Goal: Task Accomplishment & Management: Manage account settings

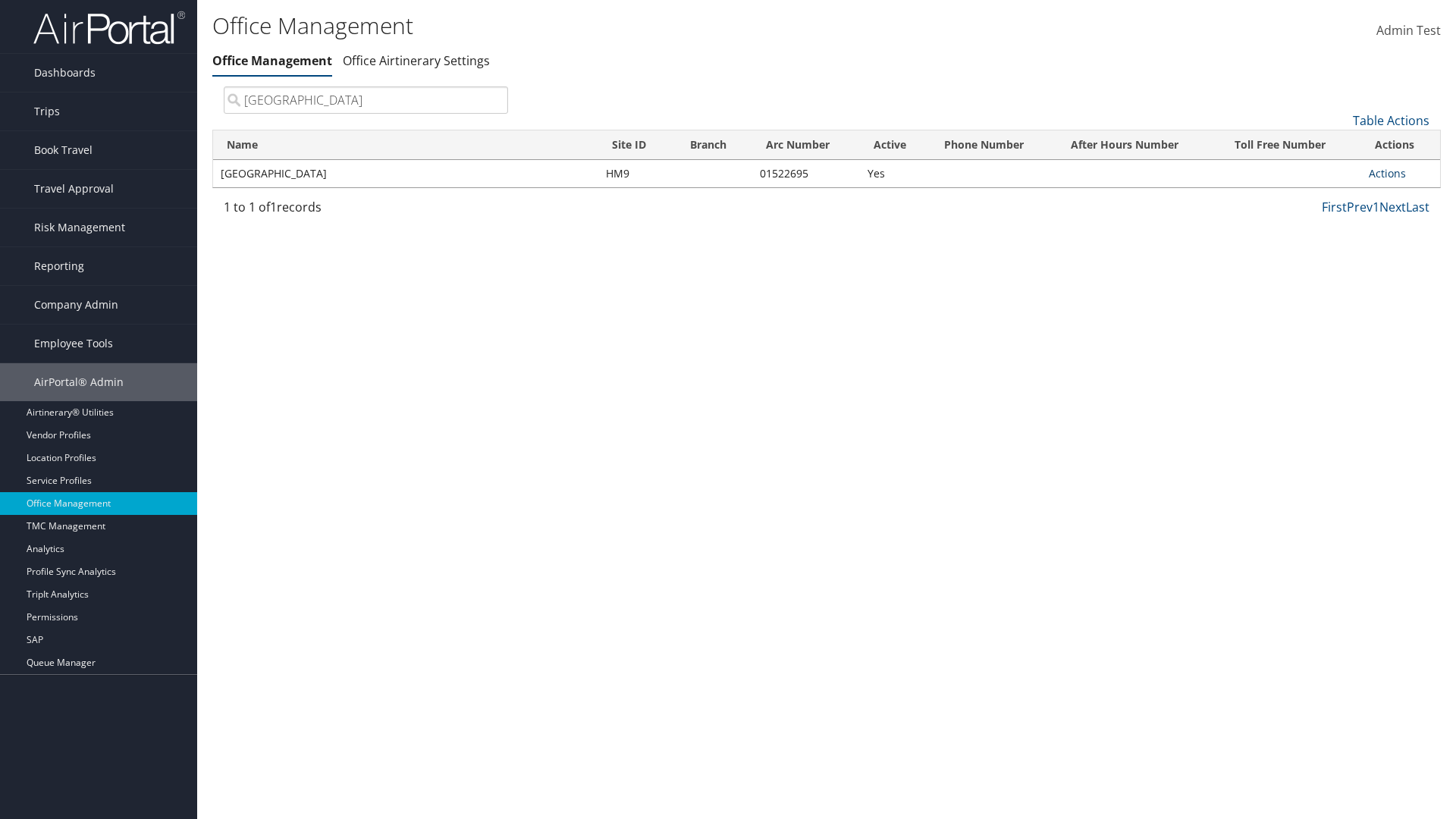
type input "Youngstown State University"
click at [1387, 173] on link "Actions" at bounding box center [1388, 173] width 38 height 15
click at [1337, 272] on link "Edit Travel Policy" at bounding box center [1337, 273] width 128 height 26
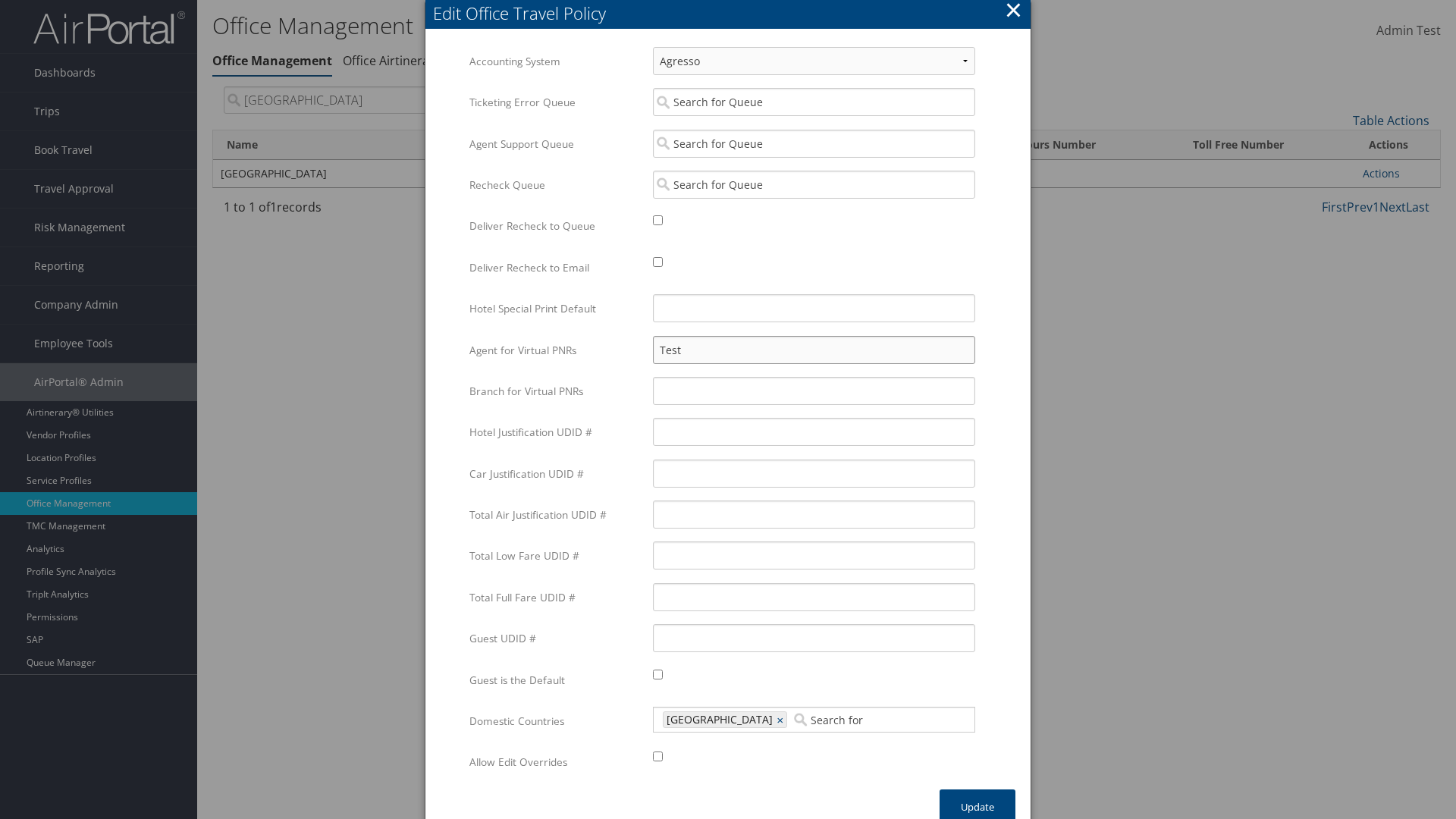
click at [813, 350] on input "Test" at bounding box center [814, 350] width 323 height 28
type input "T"
